Goal: Book appointment/travel/reservation

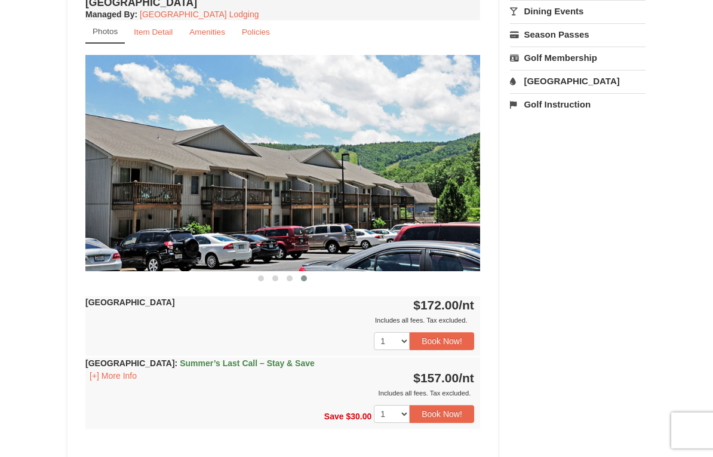
scroll to position [450, 0]
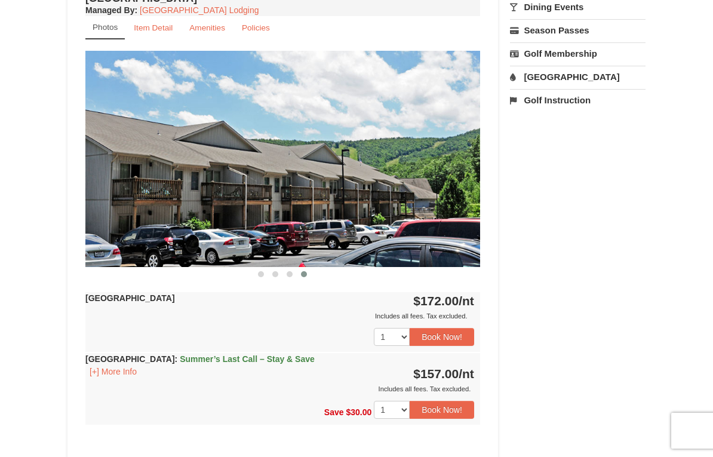
click at [447, 411] on button "Book Now!" at bounding box center [442, 410] width 65 height 18
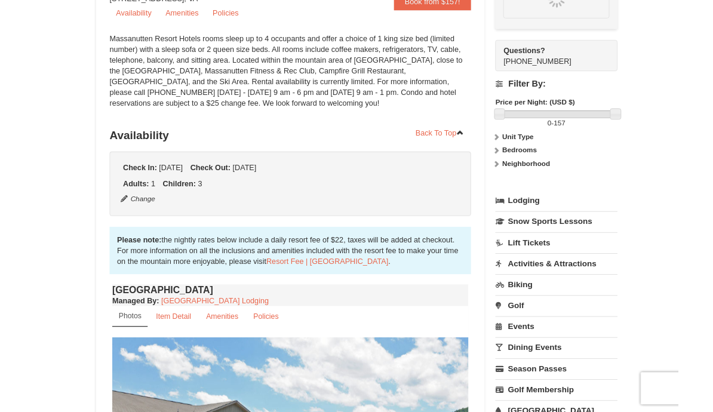
scroll to position [105, 0]
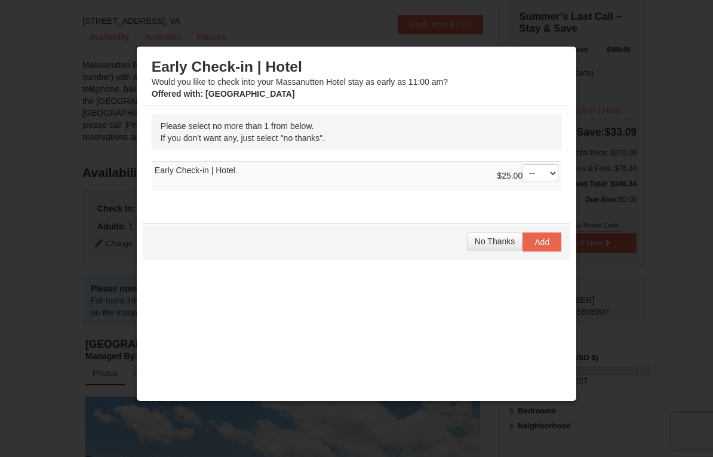
click at [486, 235] on button "No Thanks" at bounding box center [495, 241] width 56 height 18
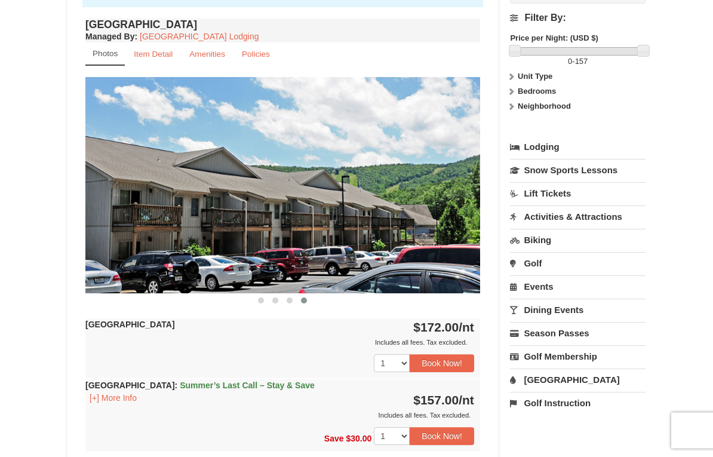
scroll to position [424, 0]
click at [569, 382] on link "[GEOGRAPHIC_DATA]" at bounding box center [578, 380] width 136 height 22
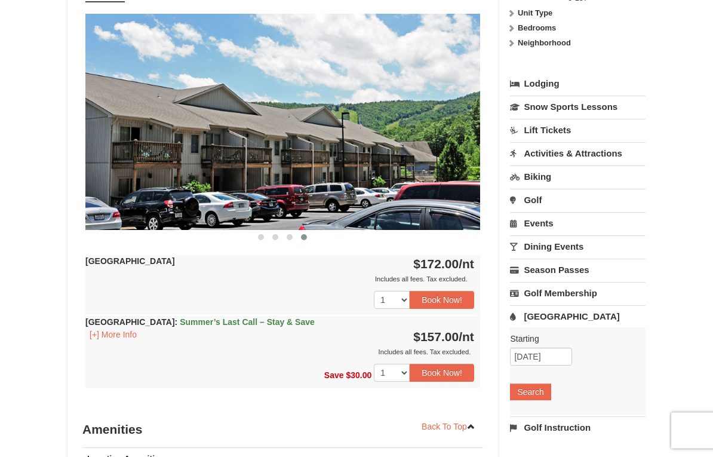
scroll to position [487, 0]
click at [551, 363] on input "[DATE]" at bounding box center [541, 357] width 62 height 18
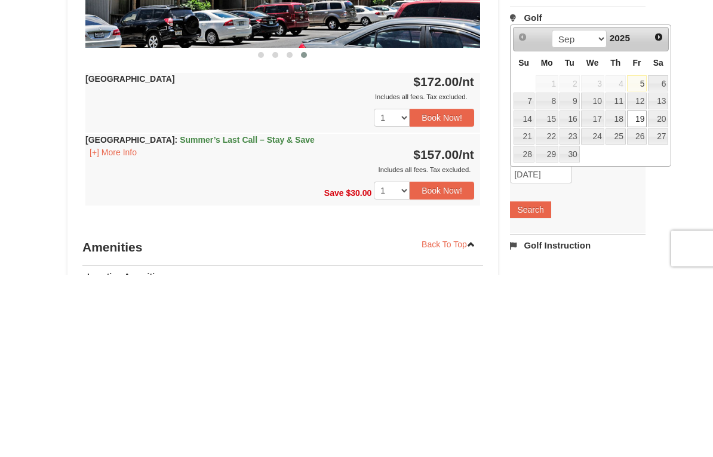
scroll to position [670, 0]
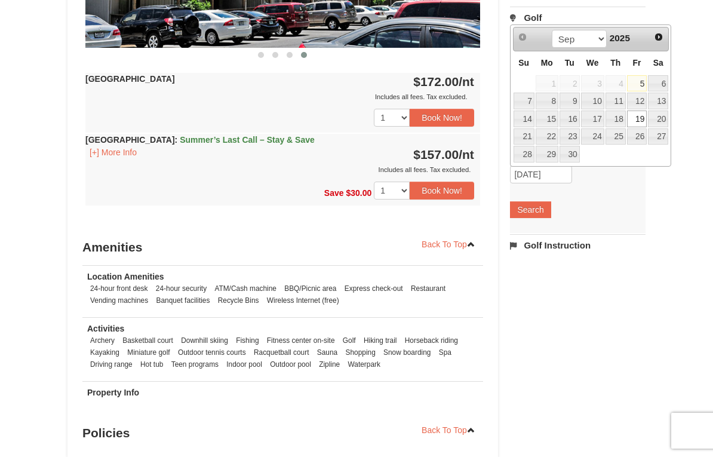
click at [537, 213] on button "Search" at bounding box center [530, 209] width 41 height 17
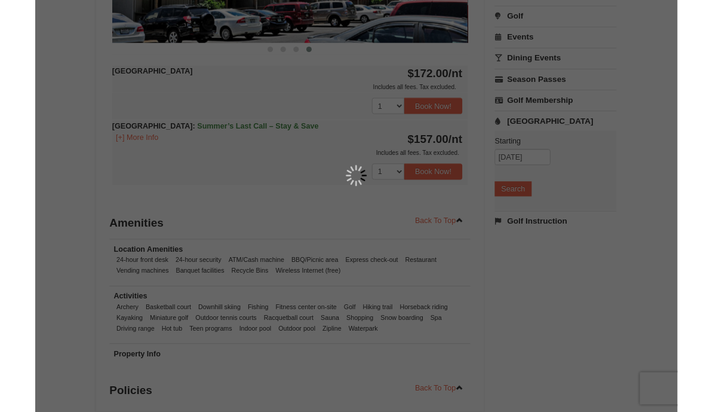
scroll to position [715, 0]
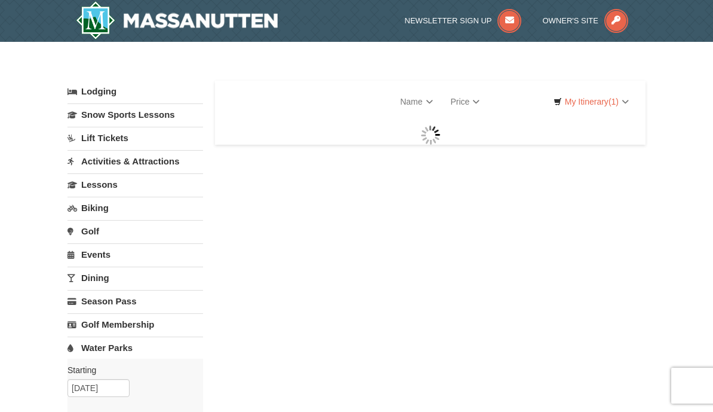
select select "9"
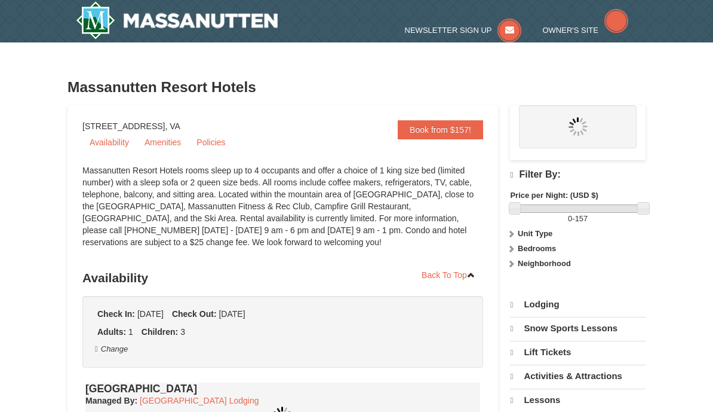
select select "9"
